Goal: Find specific page/section: Find specific page/section

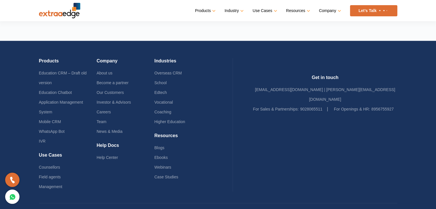
scroll to position [1399, 0]
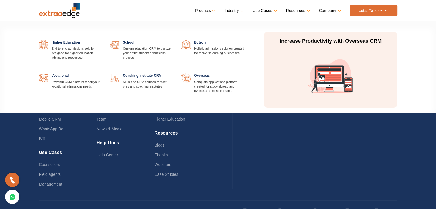
click at [236, 10] on link "Industry" at bounding box center [233, 11] width 18 height 8
click at [244, 40] on link at bounding box center [244, 40] width 0 height 0
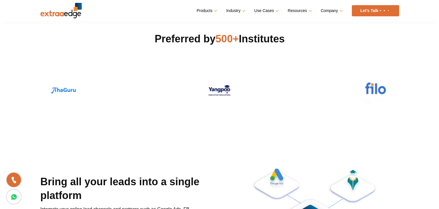
scroll to position [148, 0]
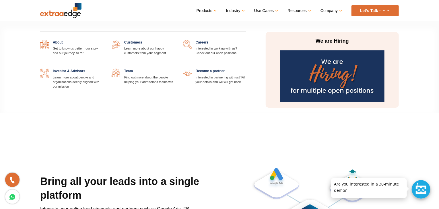
click at [324, 84] on img at bounding box center [332, 76] width 104 height 52
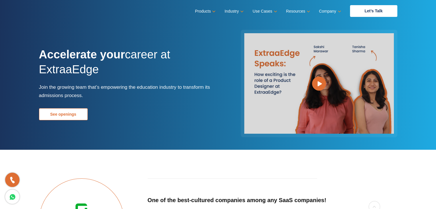
click at [79, 117] on link "See openings" at bounding box center [63, 114] width 49 height 12
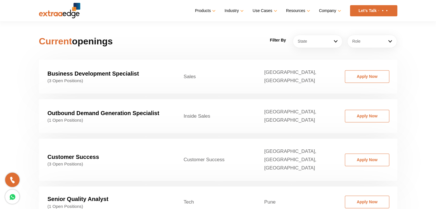
scroll to position [814, 0]
